Goal: Navigation & Orientation: Understand site structure

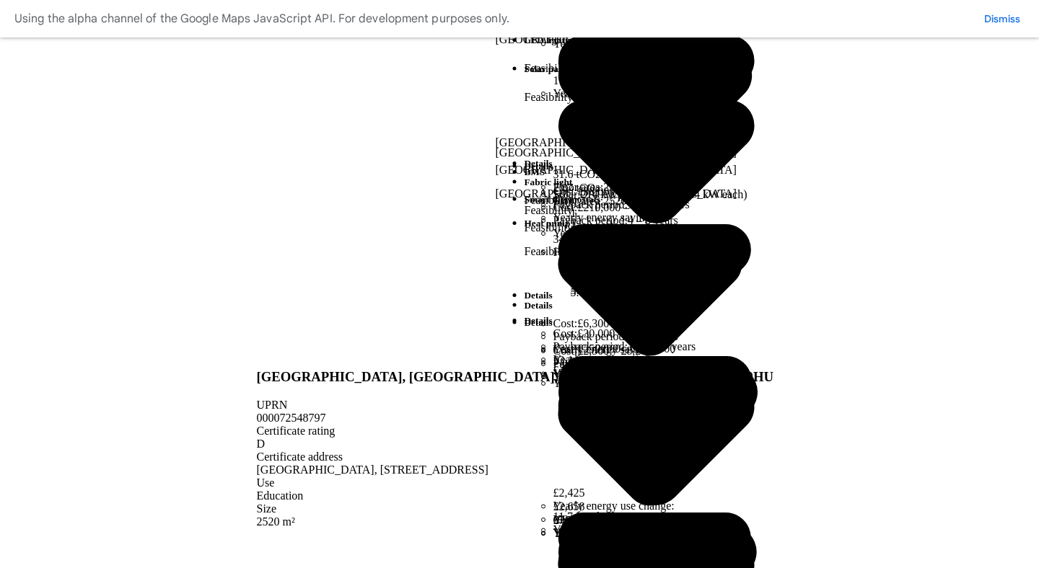
scroll to position [898, 0]
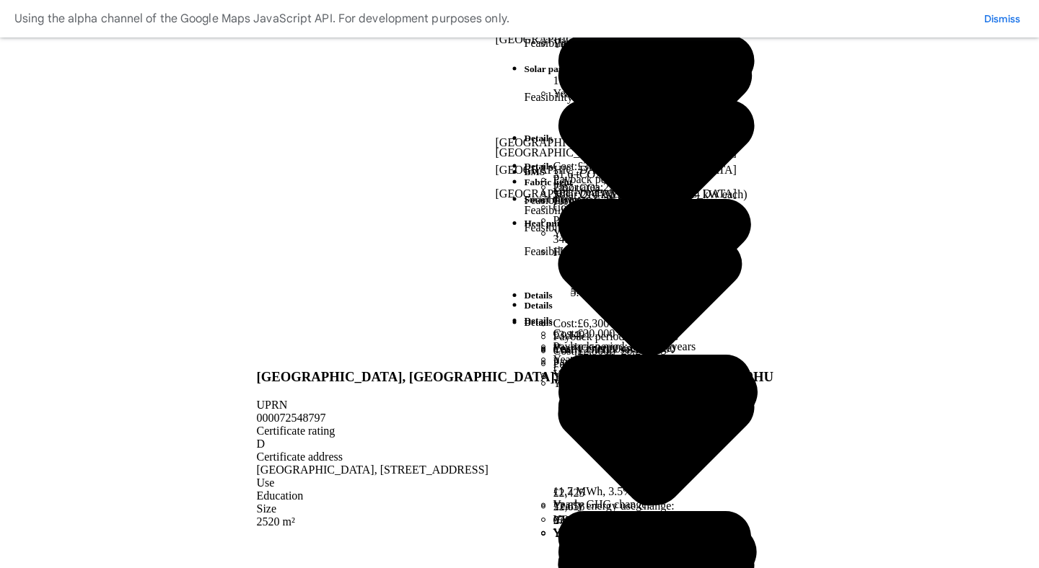
scroll to position [886, 0]
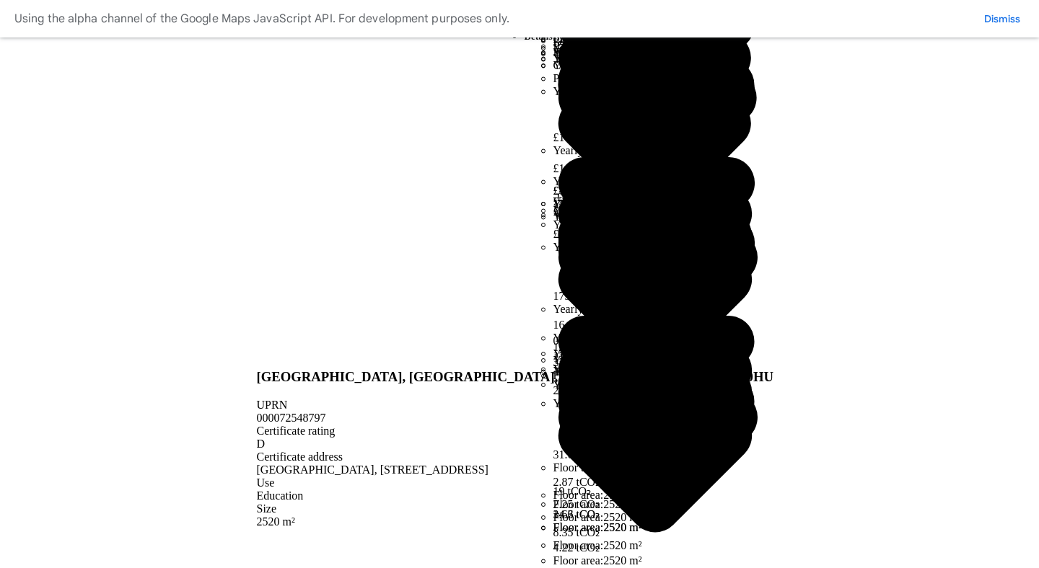
scroll to position [5, 0]
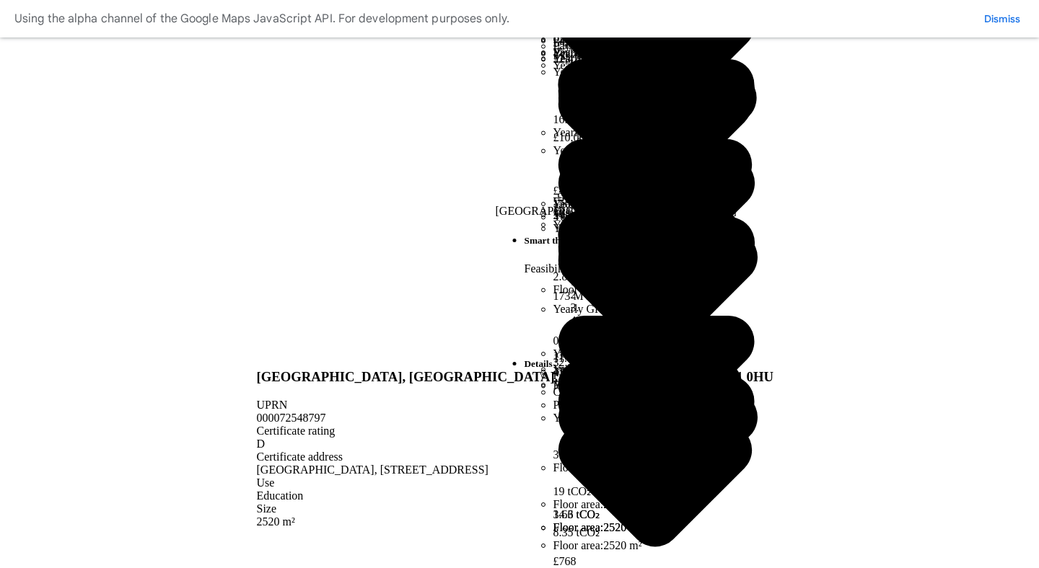
scroll to position [931, 0]
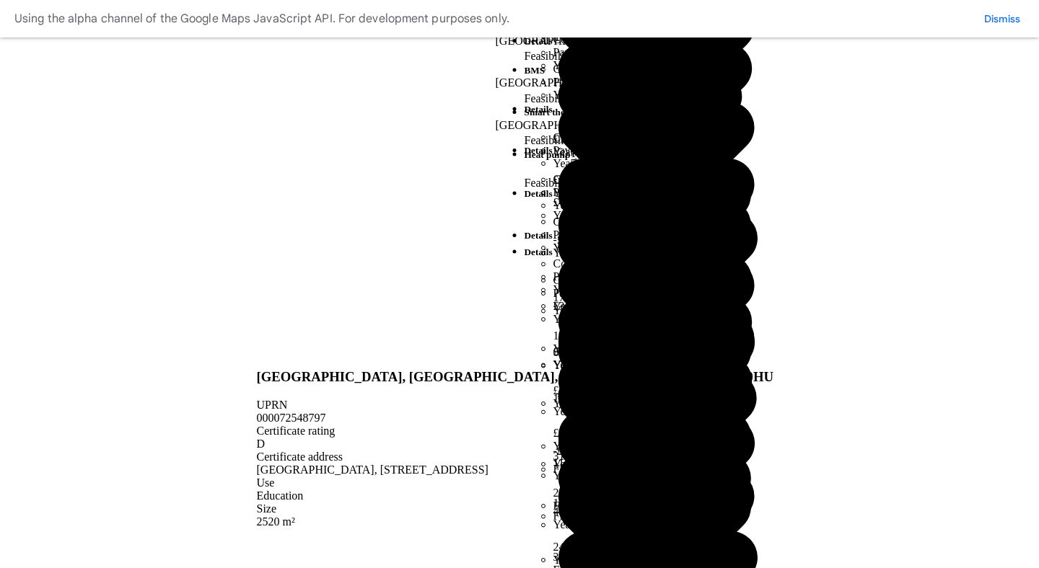
scroll to position [877, 0]
